Goal: Task Accomplishment & Management: Manage account settings

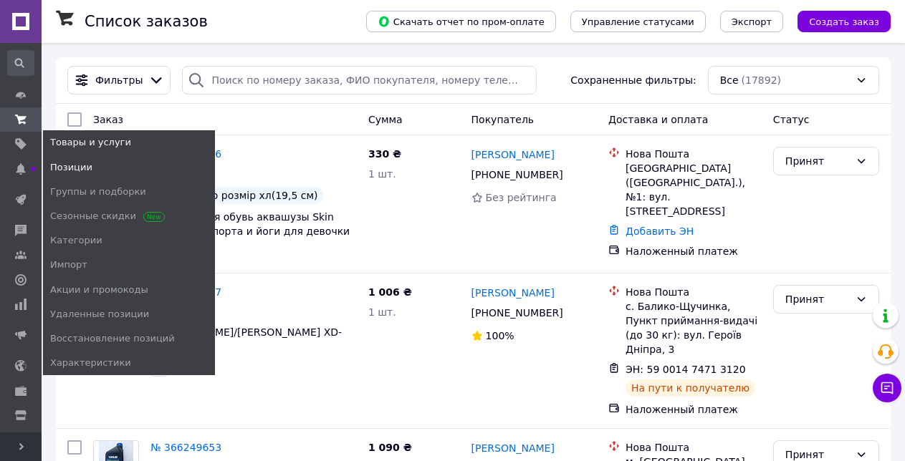
click at [57, 169] on span "Позиции" at bounding box center [71, 167] width 42 height 13
click at [67, 168] on span "Позиции" at bounding box center [71, 167] width 42 height 13
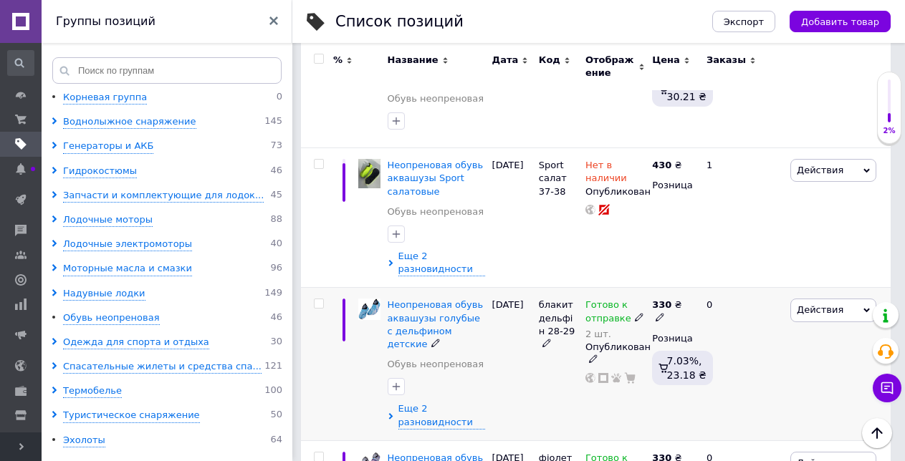
scroll to position [788, 0]
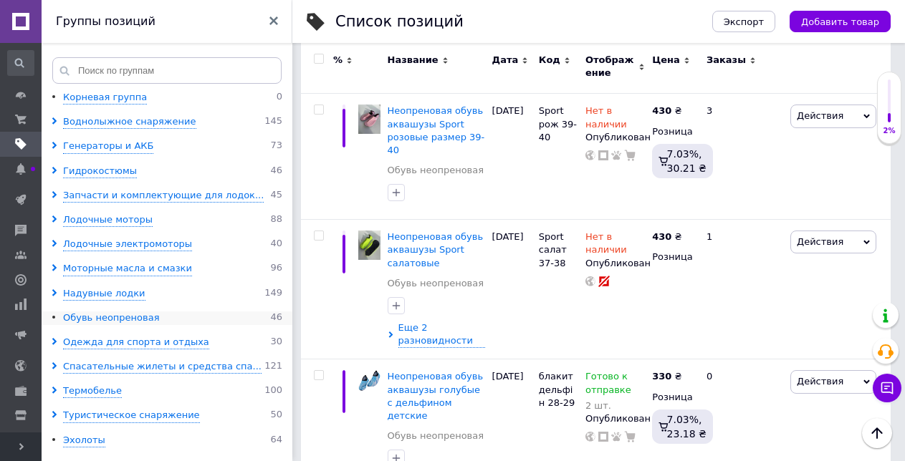
click at [77, 315] on div "Обувь неопреновая" at bounding box center [111, 319] width 97 height 14
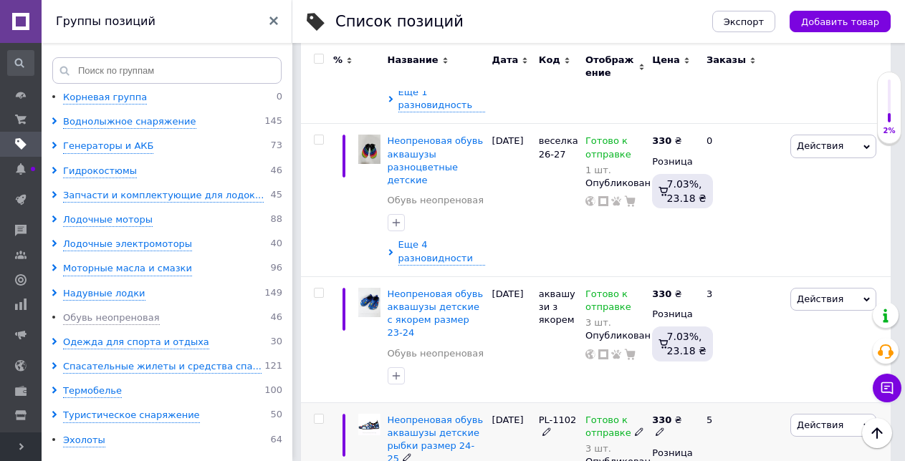
scroll to position [5110, 0]
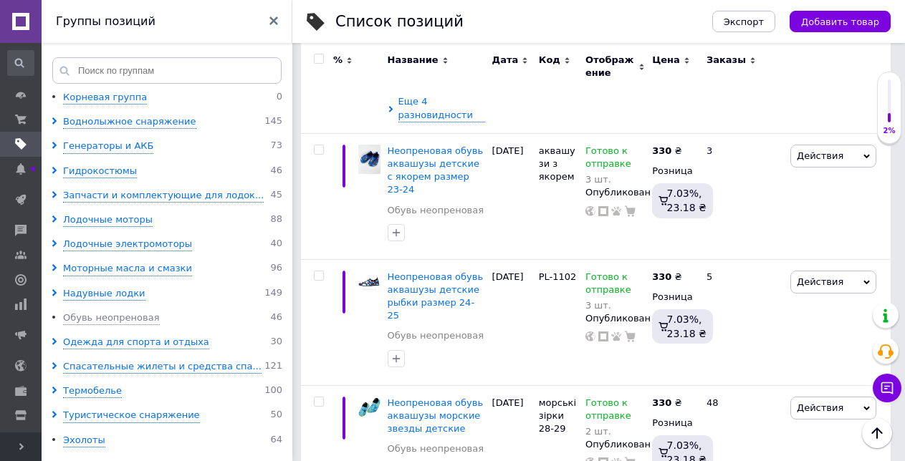
type input "1"
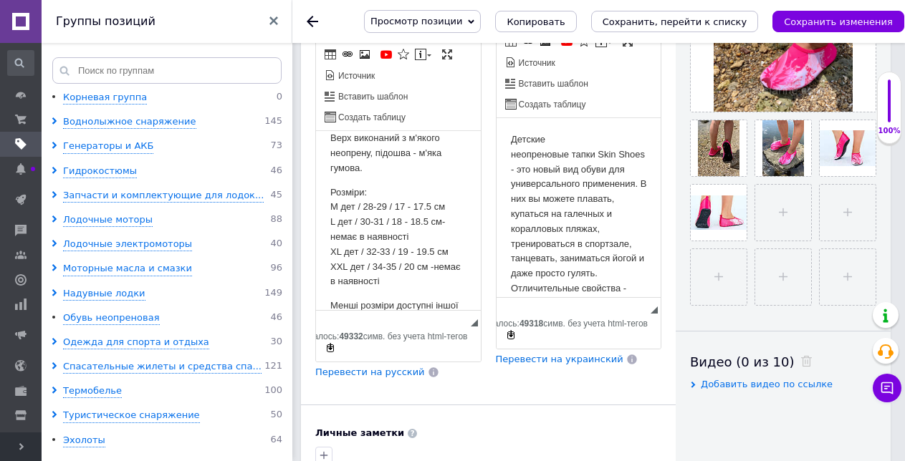
scroll to position [234, 0]
drag, startPoint x: 475, startPoint y: 186, endPoint x: 797, endPoint y: 357, distance: 364.7
click at [374, 210] on p "Розміри: M дет / 28-29 / 17 - 17.5 см L дет / 30-31 / 18 - 18.5 см-немає в наяв…" at bounding box center [398, 235] width 136 height 105
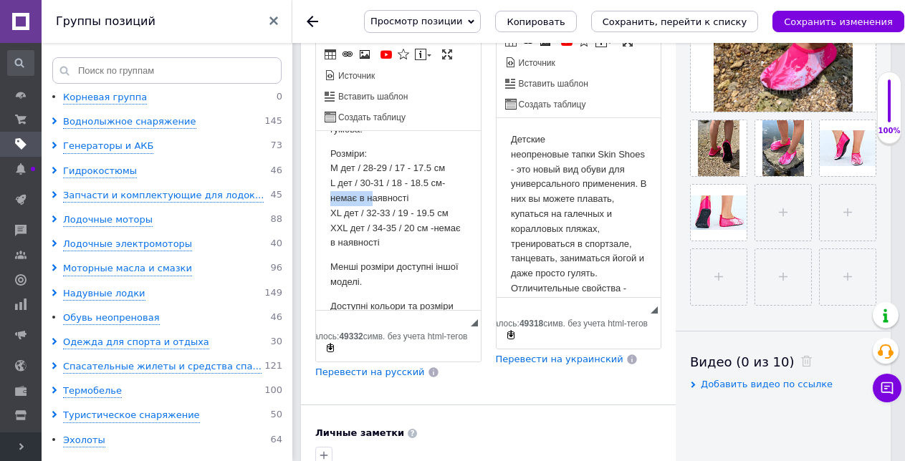
click at [370, 213] on p "Розміри: M дет / 28-29 / 17 - 17.5 см L дет / 30-31 / 18 - 18.5 см-немає в наяв…" at bounding box center [398, 199] width 136 height 105
click at [425, 371] on div "Основная информация При сохранении товара пустые поля будут переведены автомати…" at bounding box center [488, 223] width 375 height 1193
click at [534, 249] on p "Детские неопреновые тапки Skin Shoes - это новый вид обуви для универсального п…" at bounding box center [578, 251] width 136 height 239
click at [424, 215] on p "Розміри: M дет / 28-29 / 17 - 17.5 см L дет / 30-31 / 18 - 18.5 см-немає в наяв…" at bounding box center [398, 199] width 136 height 105
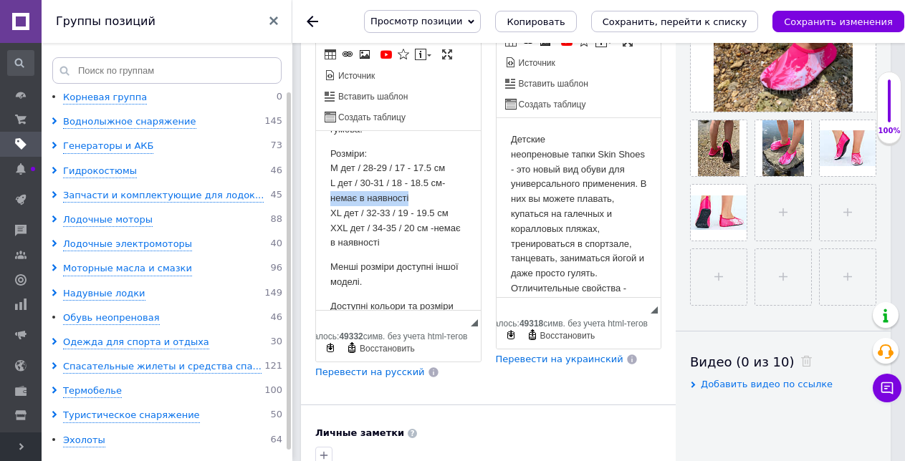
drag, startPoint x: 413, startPoint y: 213, endPoint x: 332, endPoint y: 218, distance: 81.1
click at [332, 218] on p "Розміри: M дет / 28-29 / 17 - 17.5 см L дет / 30-31 / 18 - 18.5 см-немає в наяв…" at bounding box center [398, 199] width 136 height 105
copy p "немає в наявності"
click at [454, 227] on html "Дитячі неопренові тапки Skin Shoes - це новий вид взуття для універсального зас…" at bounding box center [398, 113] width 165 height 507
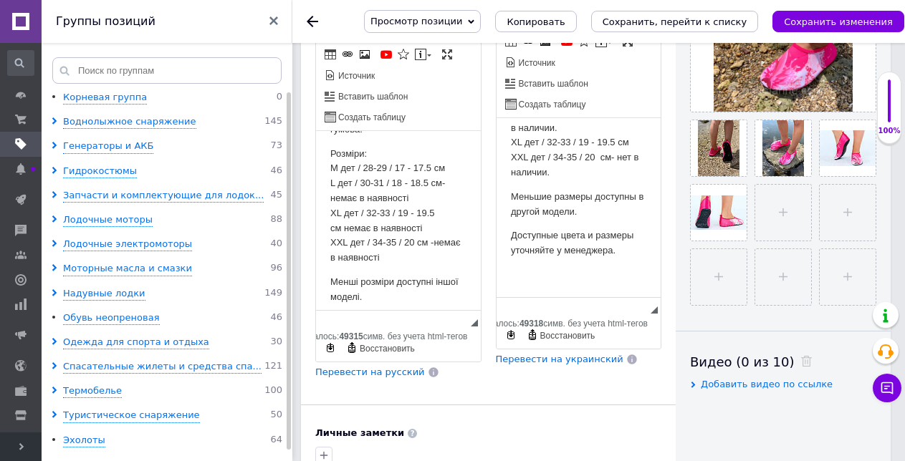
scroll to position [299, 0]
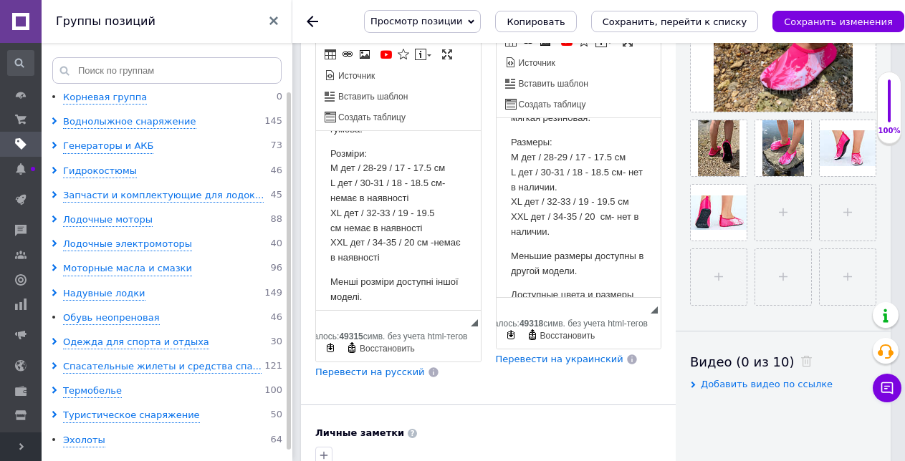
drag, startPoint x: 657, startPoint y: 167, endPoint x: 1158, endPoint y: 340, distance: 530.6
drag, startPoint x: 613, startPoint y: 245, endPoint x: 637, endPoint y: 261, distance: 28.8
click at [637, 261] on html "Детские неопреновые тапки Skin Shoes - это новый вид обуви для универсального п…" at bounding box center [578, 87] width 165 height 537
copy p "нет в наличии."
click at [640, 230] on html "Детские неопреновые тапки Skin Shoes - это новый вид обуви для универсального п…" at bounding box center [578, 87] width 165 height 537
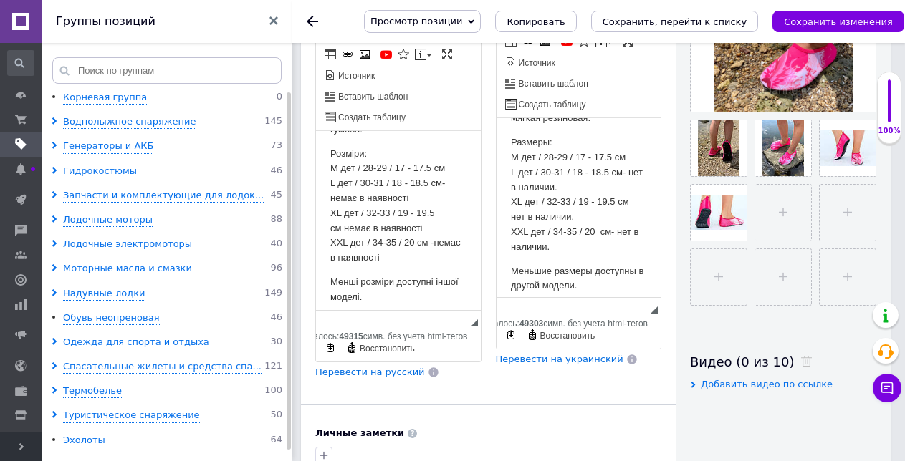
click at [362, 180] on p "Розміри: M дет / 28-29 / 17 - 17.5 см L дет / 30-31 / 18 - 18.5 см-немає в наяв…" at bounding box center [398, 206] width 136 height 119
drag, startPoint x: 362, startPoint y: 180, endPoint x: 386, endPoint y: 181, distance: 24.4
click at [386, 181] on p "Розміри: M дет / 28-29 / 17 - 17.5 см L дет / 30-31 / 18 - 18.5 см-немає в наяв…" at bounding box center [398, 206] width 136 height 119
copy p "28-29"
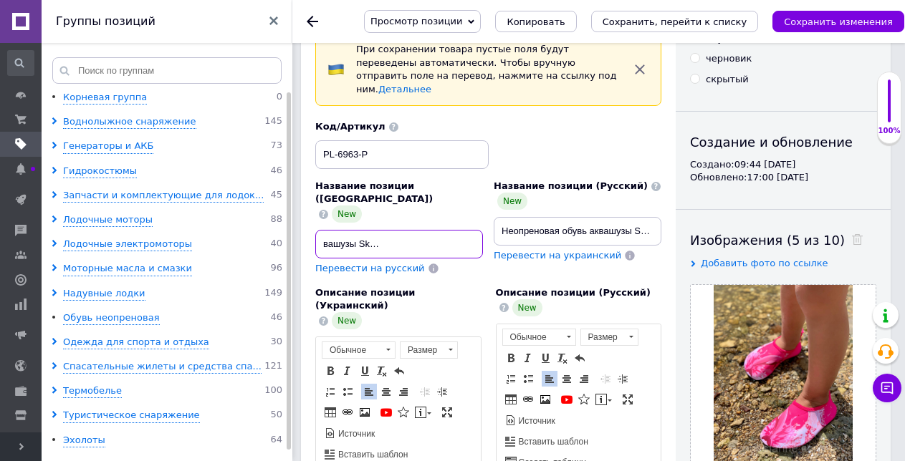
scroll to position [0, 160]
drag, startPoint x: 463, startPoint y: 218, endPoint x: 495, endPoint y: 212, distance: 32.9
click at [495, 212] on div "Название позиции (Украинский) New Неопренова взуття аквашузы Skin Shoes для спо…" at bounding box center [488, 198] width 357 height 166
click at [475, 230] on input "Неопренова взуття аквашузы Skin Shoes для спорту і йоги для дівчинки" at bounding box center [399, 244] width 168 height 29
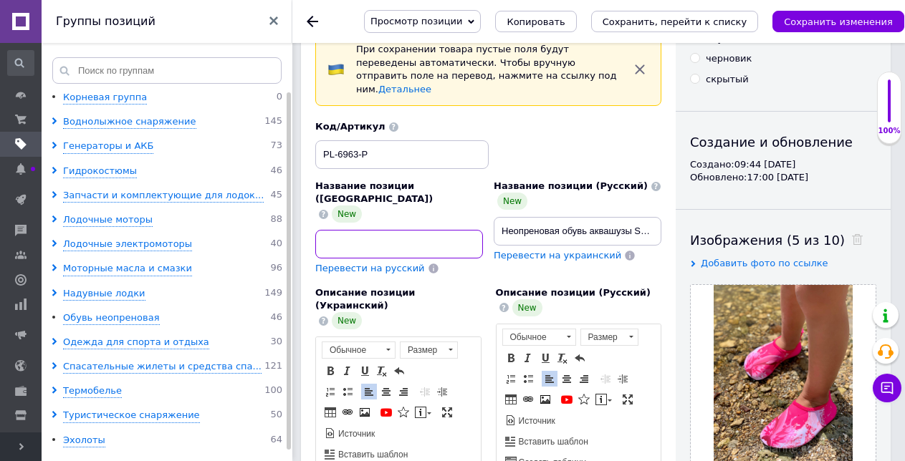
paste input "28-29"
type input "Неопренова взуття аквашузы Skin Shoes для спорту і йоги для дівчинки 28-29"
click at [628, 217] on input "Неопреновая обувь аквашузы Skin Shoes для спорта и йоги для девочки" at bounding box center [578, 231] width 168 height 29
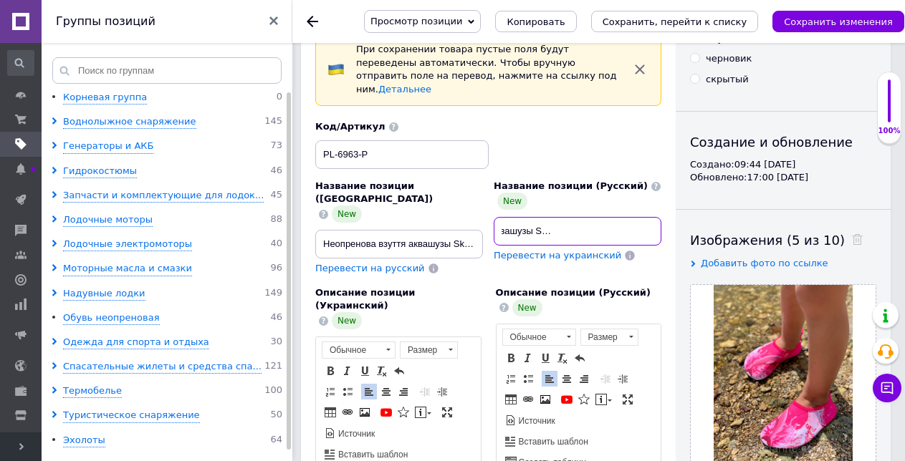
scroll to position [0, 165]
drag, startPoint x: 628, startPoint y: 216, endPoint x: 710, endPoint y: 211, distance: 82.5
click at [655, 218] on input "Неопреновая обувь аквашузы Skin Shoes для спорта и йоги для девочки" at bounding box center [578, 231] width 168 height 29
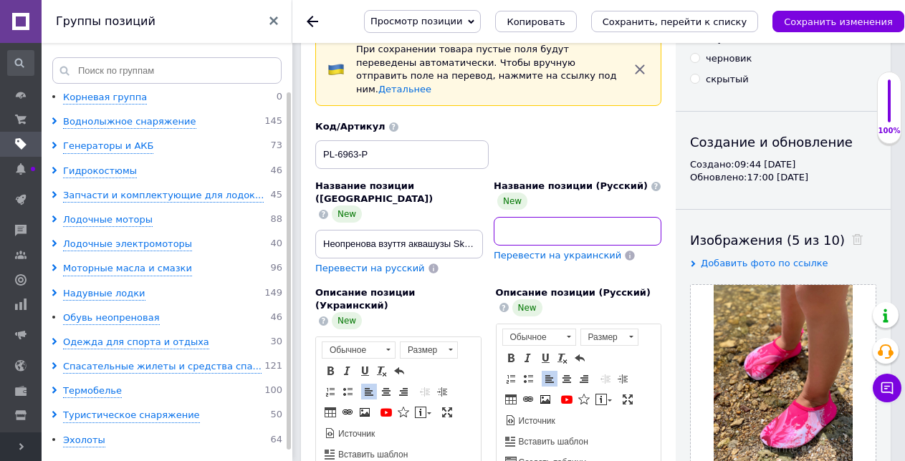
scroll to position [0, 167]
paste input "28-29"
type input "Неопреновая обувь аквашузы Skin Shoes для спорта и йоги для девочки 28-29"
click at [672, 21] on icon "Сохранить, перейти к списку" at bounding box center [674, 21] width 145 height 11
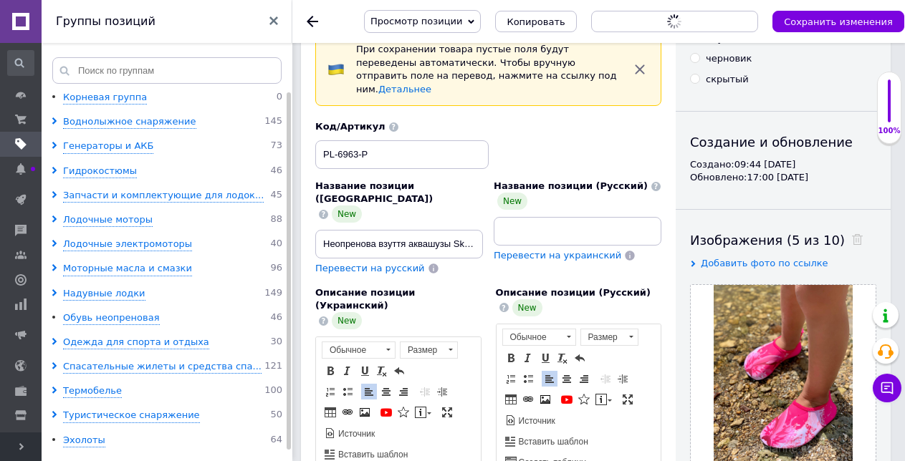
scroll to position [0, 0]
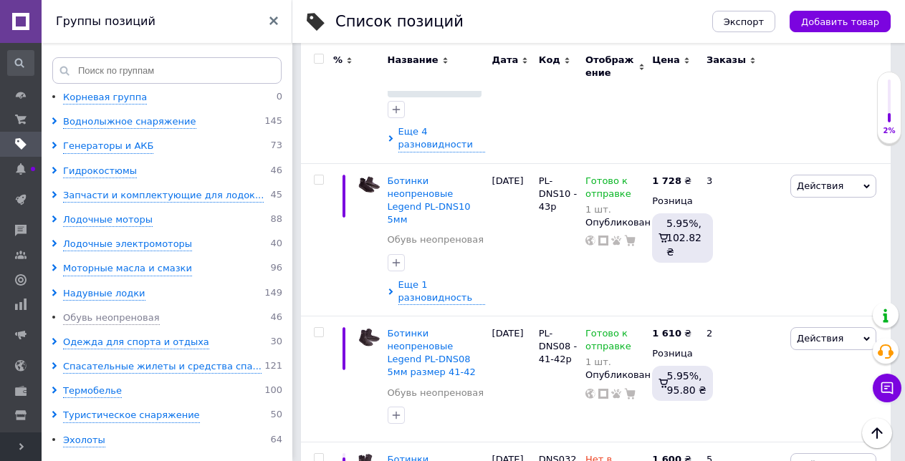
scroll to position [716, 0]
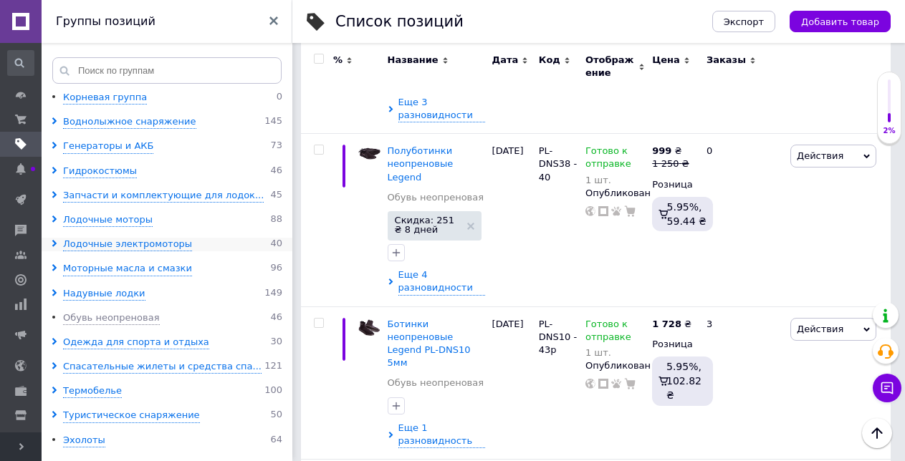
click at [53, 241] on use at bounding box center [54, 243] width 4 height 7
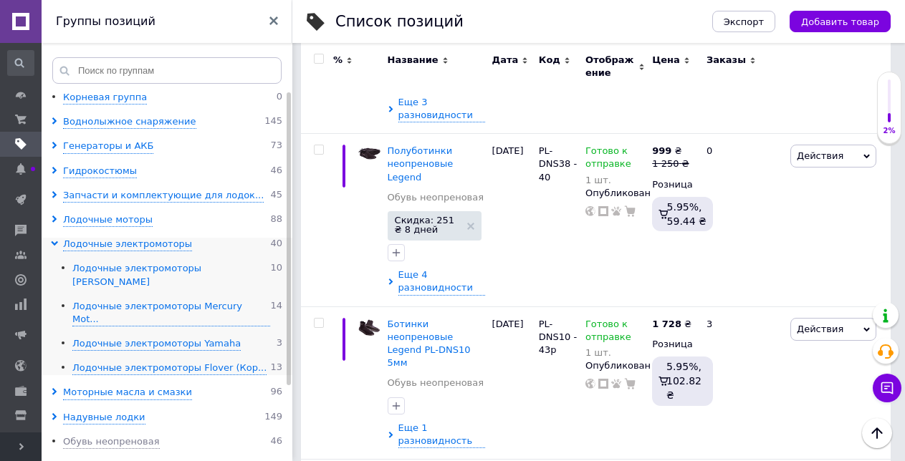
click at [124, 269] on div "Лодочные электромоторы [PERSON_NAME]" at bounding box center [171, 275] width 198 height 27
click at [128, 267] on div "Лодочные электромоторы [PERSON_NAME]" at bounding box center [171, 275] width 198 height 27
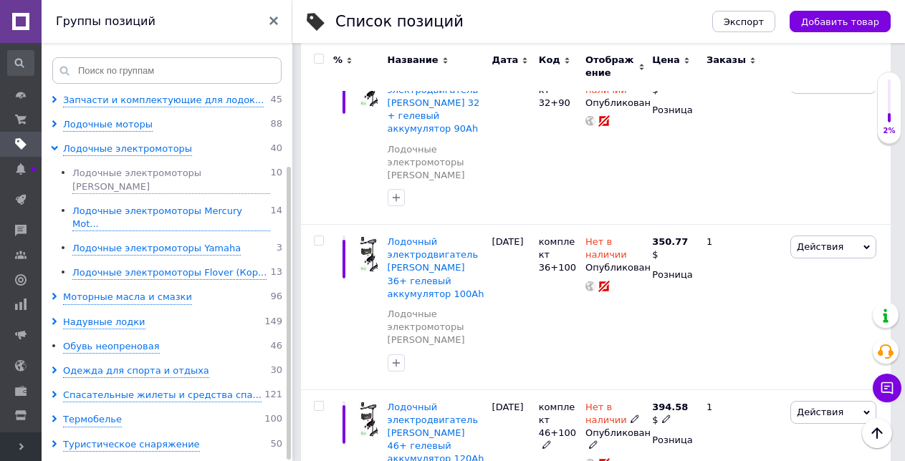
scroll to position [1264, 0]
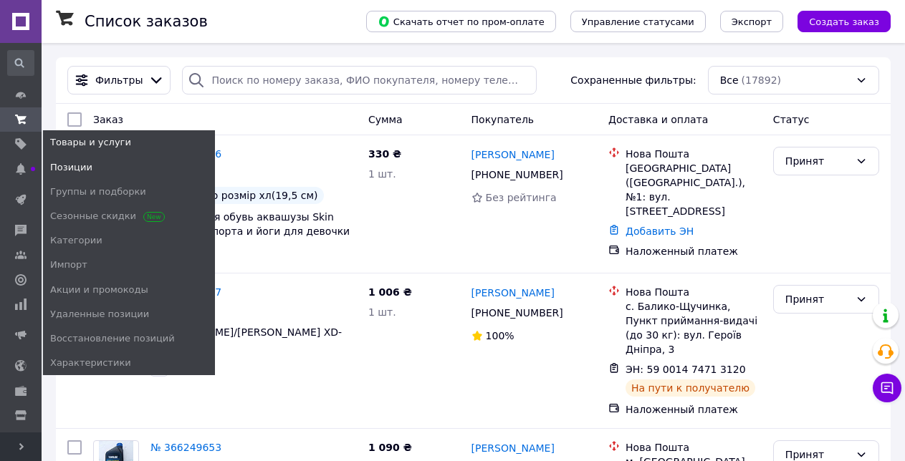
click at [54, 163] on span "Позиции" at bounding box center [71, 167] width 42 height 13
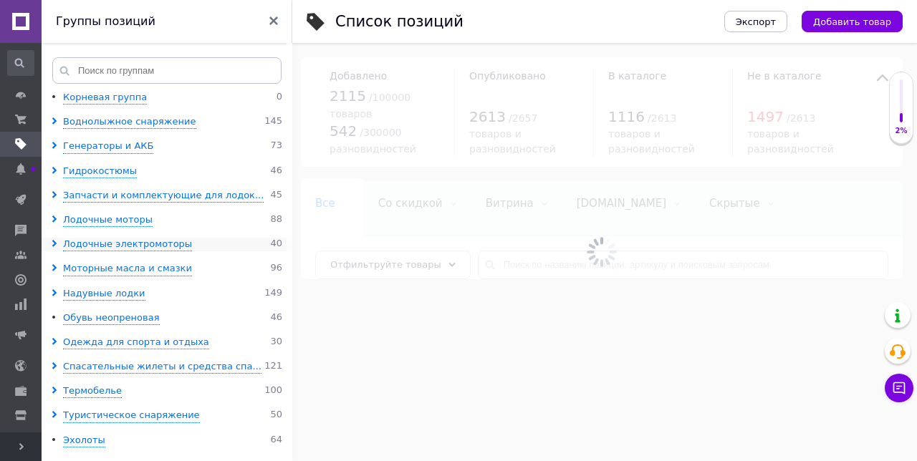
click at [53, 244] on icon at bounding box center [54, 243] width 7 height 7
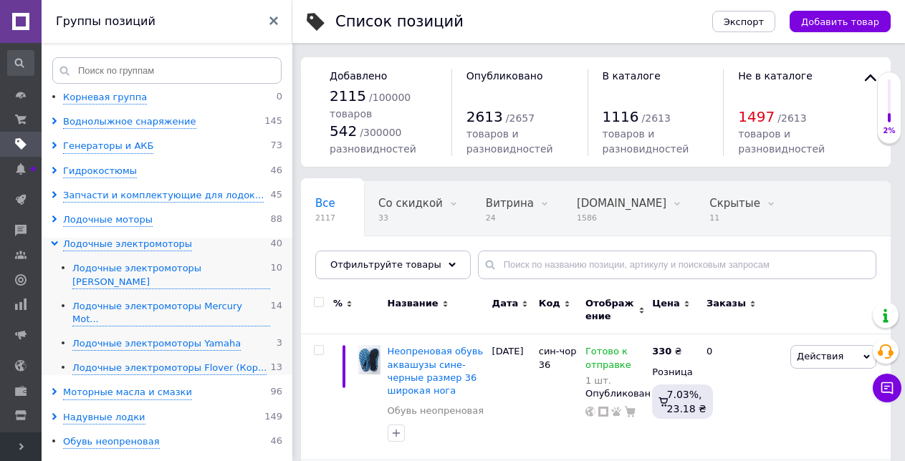
click at [53, 244] on use at bounding box center [54, 243] width 7 height 4
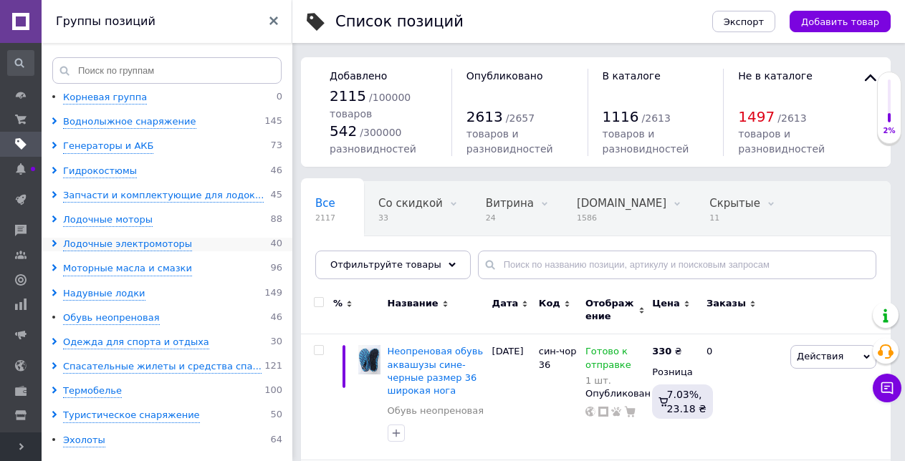
click at [53, 244] on icon at bounding box center [54, 243] width 7 height 7
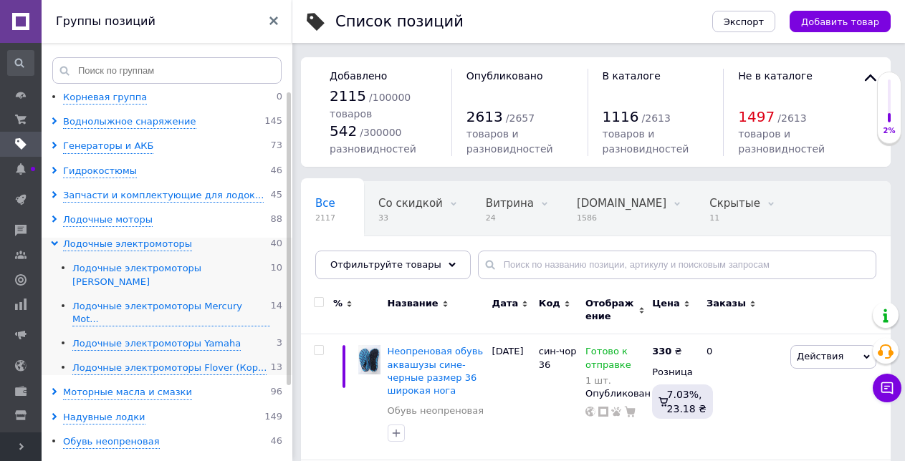
click at [105, 266] on div "Лодочные электромоторы [PERSON_NAME]" at bounding box center [171, 275] width 198 height 27
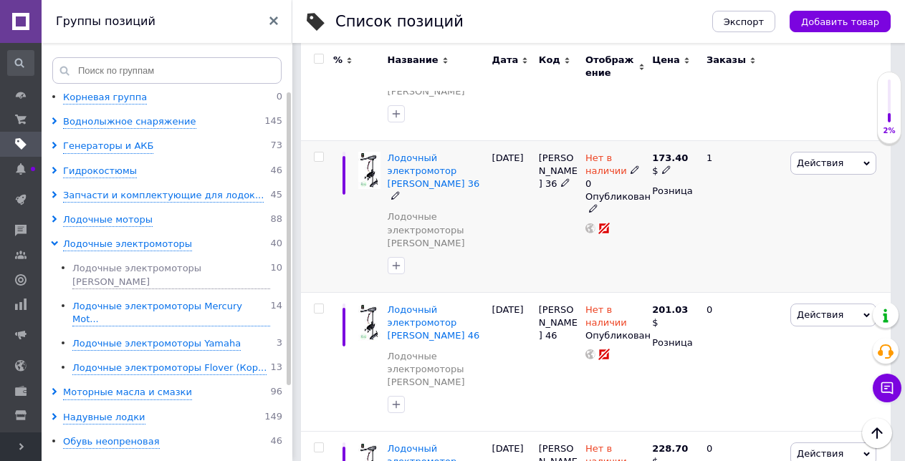
scroll to position [430, 0]
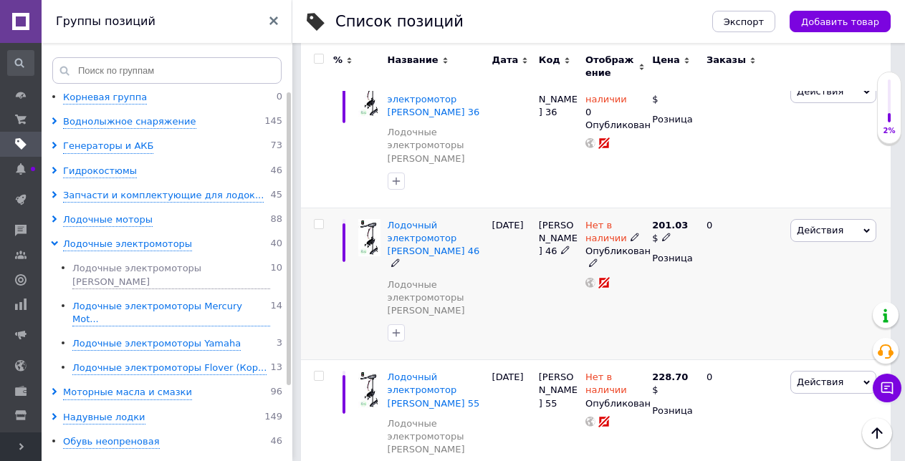
click at [866, 228] on icon at bounding box center [866, 231] width 6 height 6
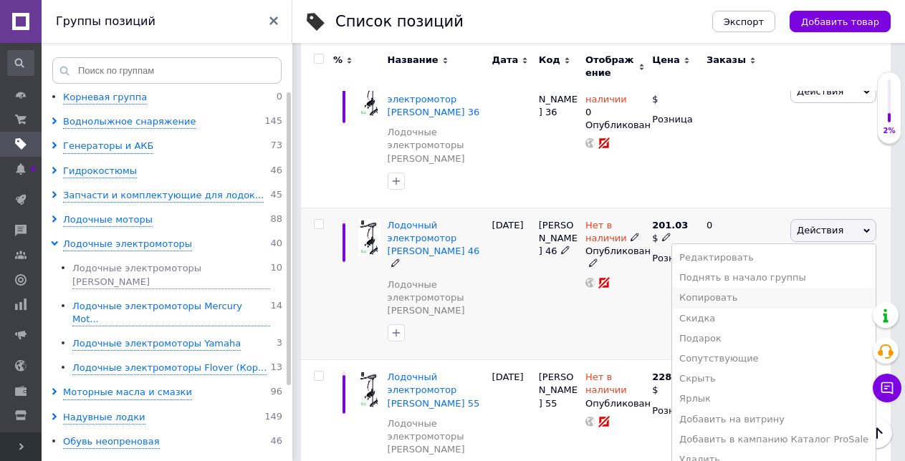
click at [735, 288] on li "Копировать" at bounding box center [773, 298] width 203 height 20
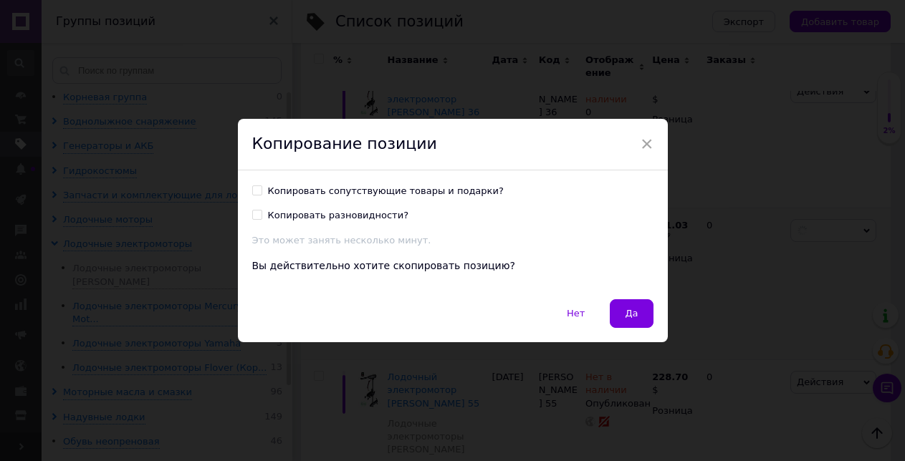
scroll to position [343, 0]
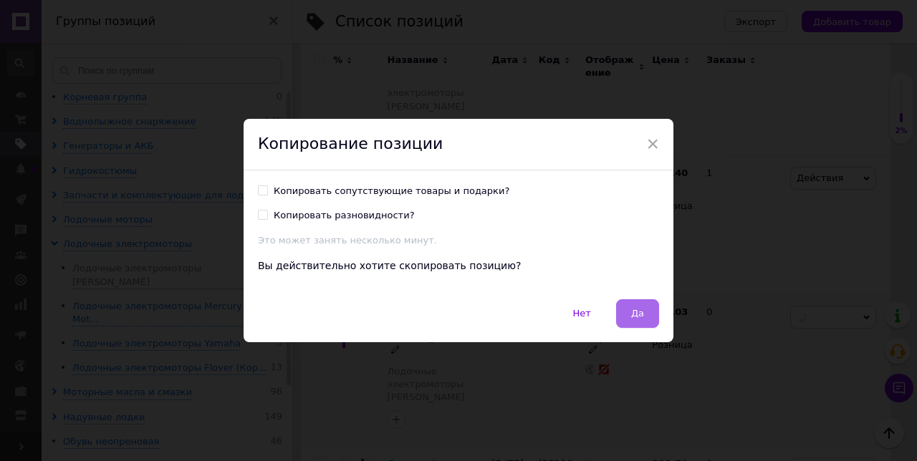
click at [638, 304] on button "Да" at bounding box center [637, 313] width 43 height 29
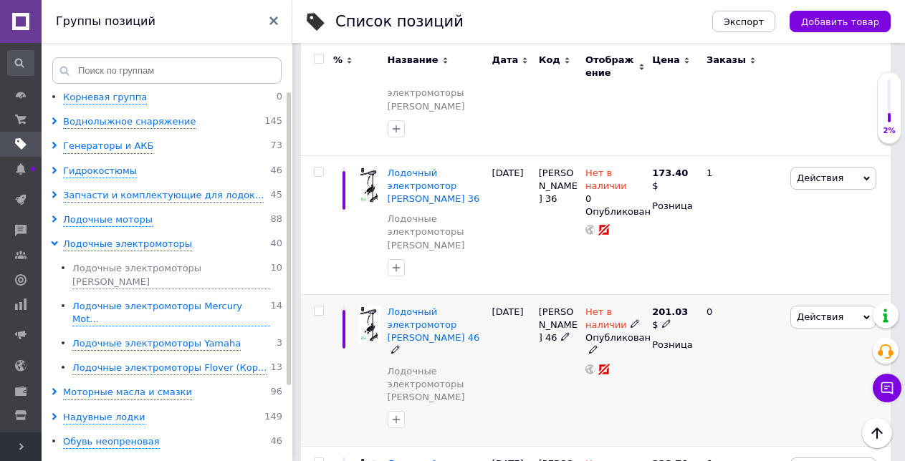
scroll to position [0, 269]
